Goal: Navigation & Orientation: Find specific page/section

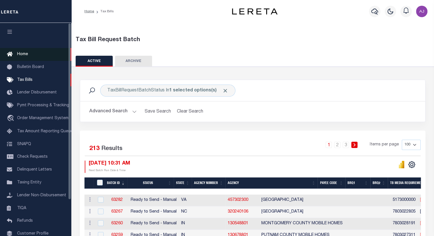
click at [23, 55] on span "Home" at bounding box center [22, 54] width 11 height 4
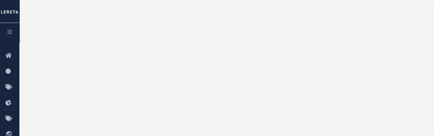
scroll to position [153, 0]
